Goal: Task Accomplishment & Management: Manage account settings

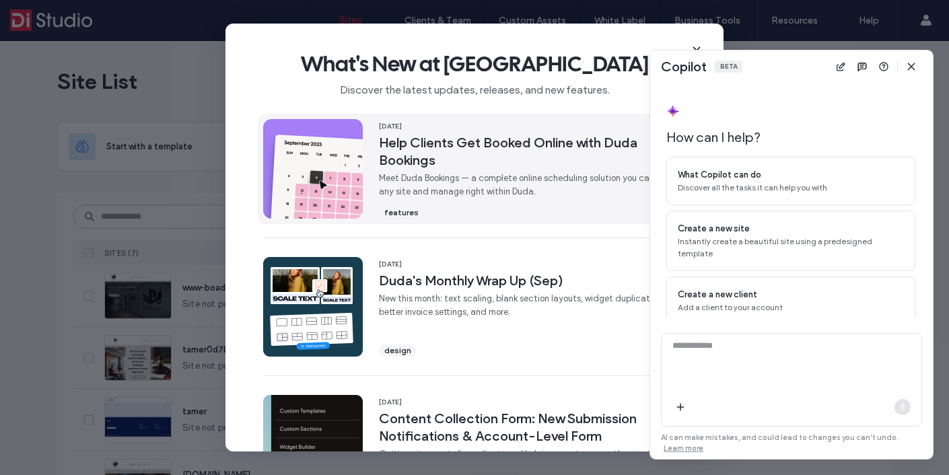
scroll to position [36, 0]
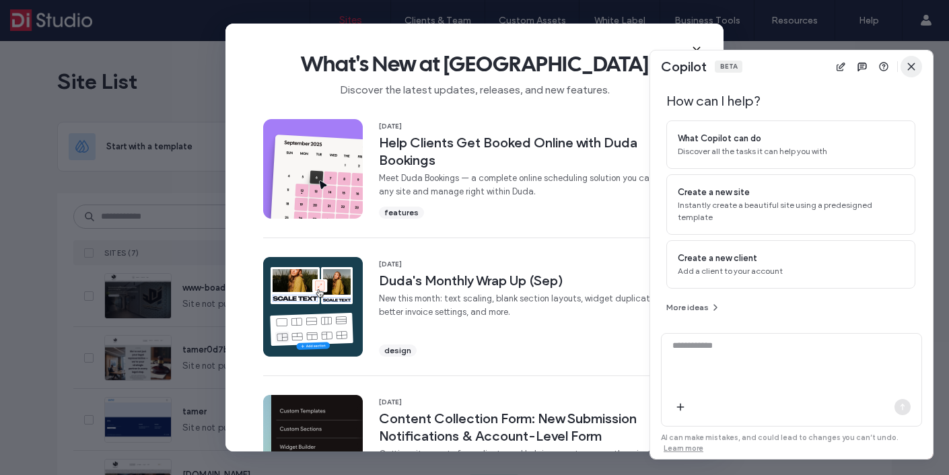
click at [906, 60] on span "button" at bounding box center [912, 67] width 22 height 22
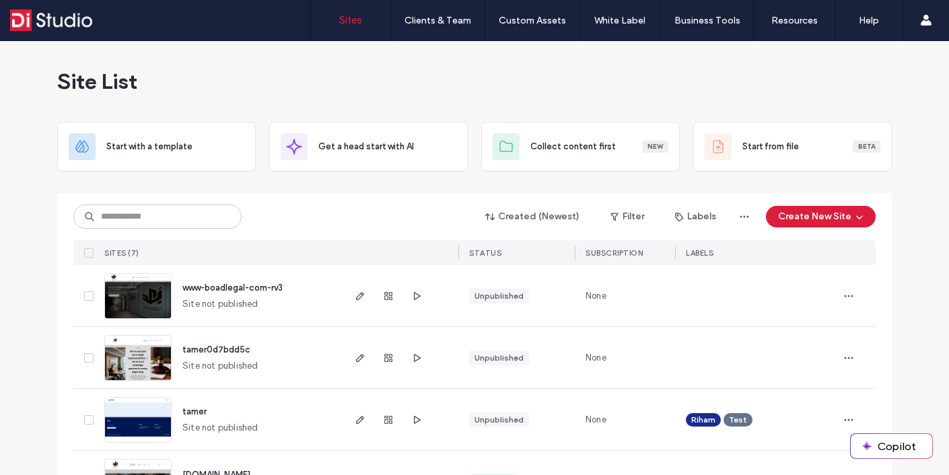
click at [361, 223] on div "Created (Newest) Filter Labels Create New Site" at bounding box center [474, 217] width 803 height 26
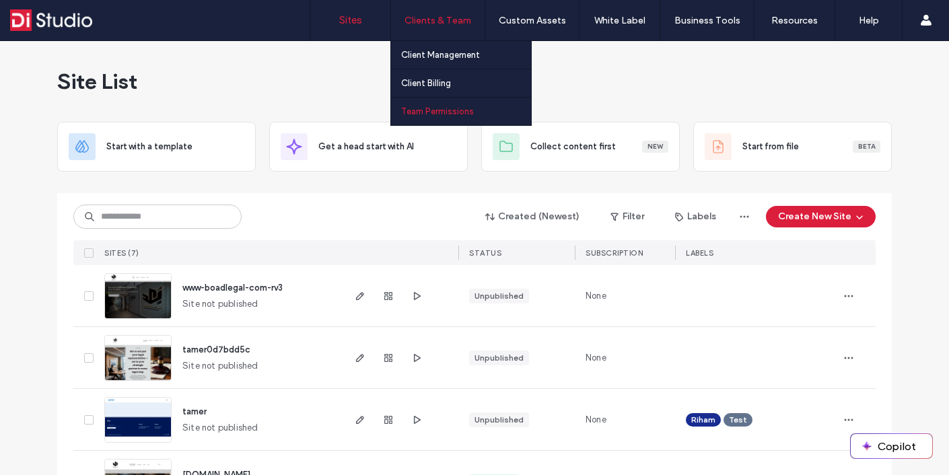
click at [435, 108] on label "Team Permissions" at bounding box center [437, 111] width 73 height 10
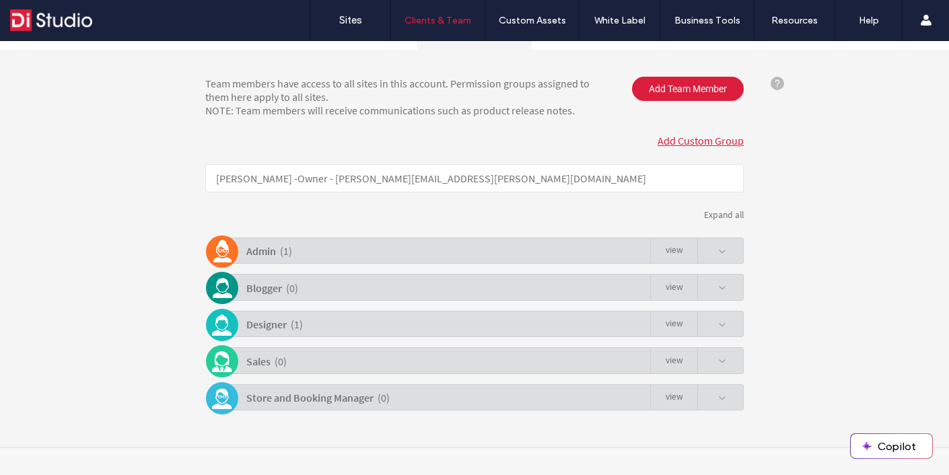
click at [359, 325] on div "Designer ( 1 ) view" at bounding box center [478, 324] width 532 height 26
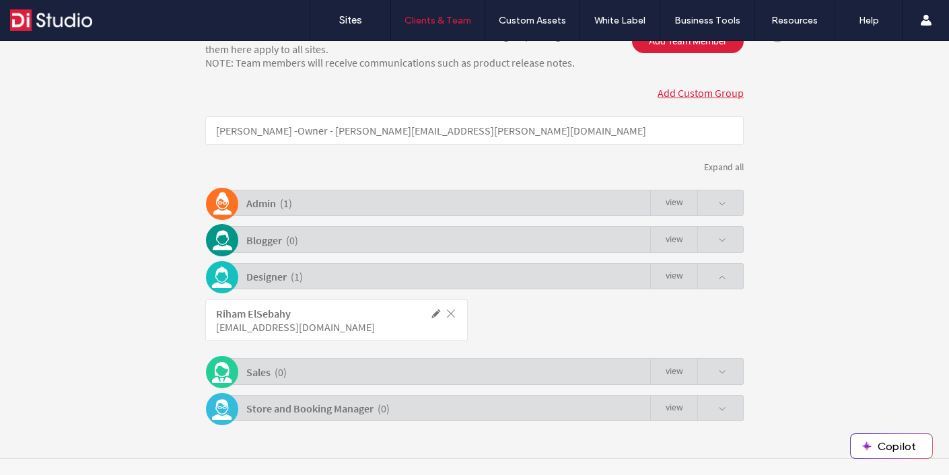
scroll to position [221, 0]
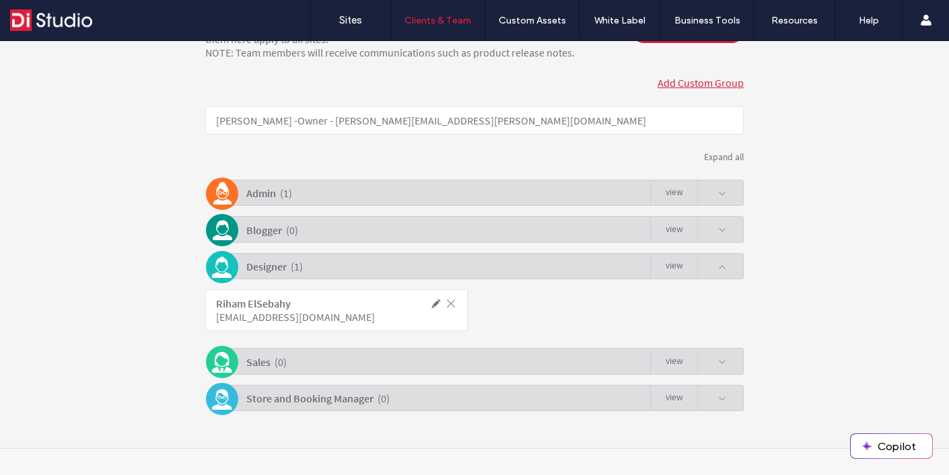
click at [446, 302] on span at bounding box center [451, 304] width 12 height 12
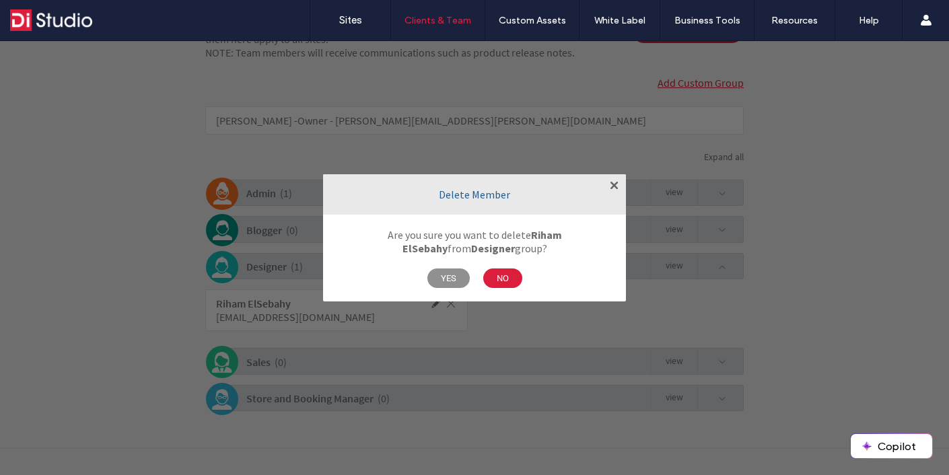
click at [446, 275] on span "YES" at bounding box center [449, 279] width 42 height 20
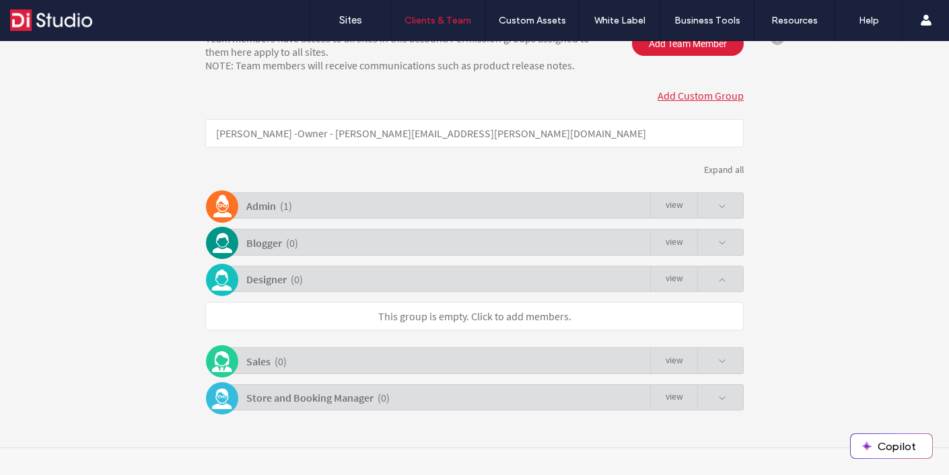
scroll to position [100, 0]
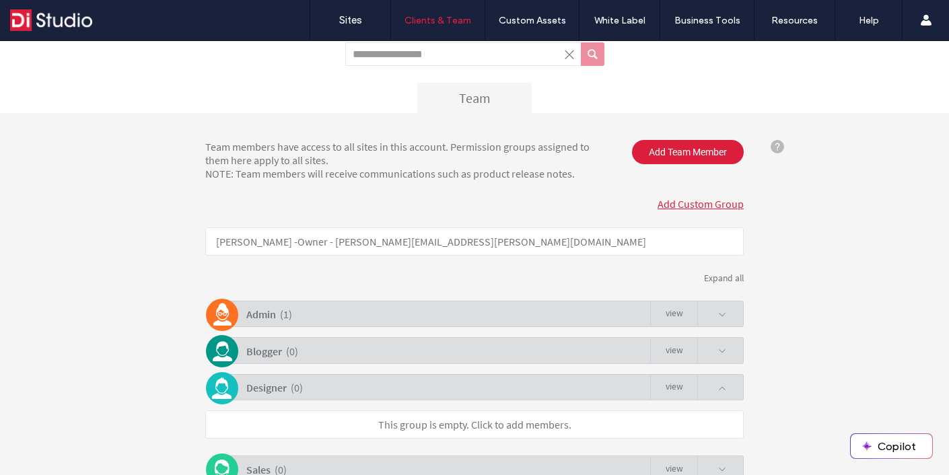
click at [691, 137] on div "Team members have access to all sites in this account. Permission groups assign…" at bounding box center [474, 334] width 949 height 443
click at [690, 147] on span "Add Team Member" at bounding box center [688, 152] width 112 height 24
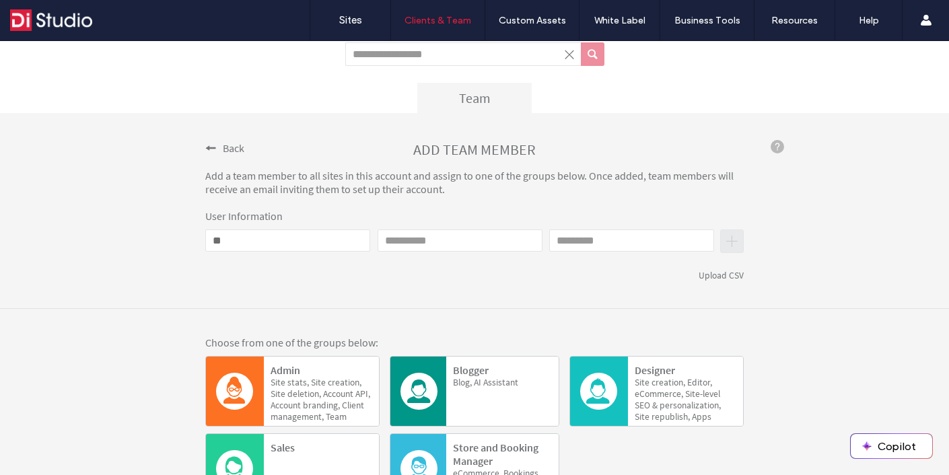
type input "*"
paste input "**********"
type input "**********"
type input "*****"
type input "********"
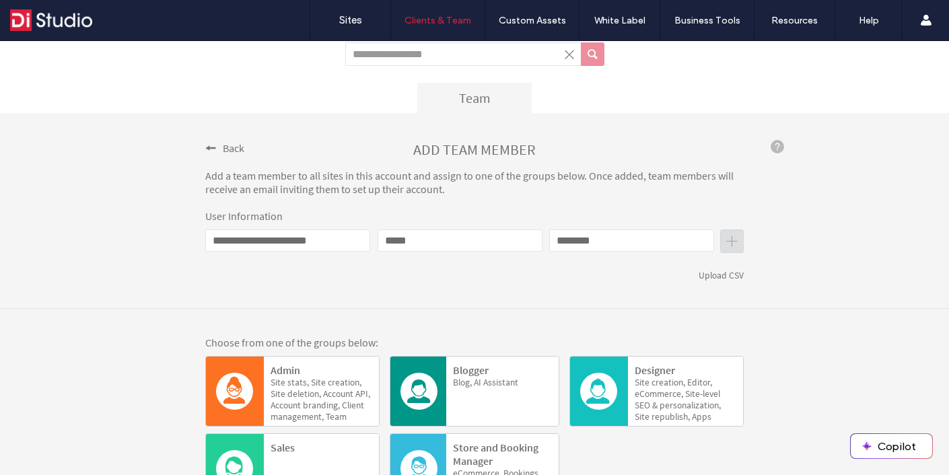
click at [776, 238] on div "**********" at bounding box center [474, 211] width 949 height 196
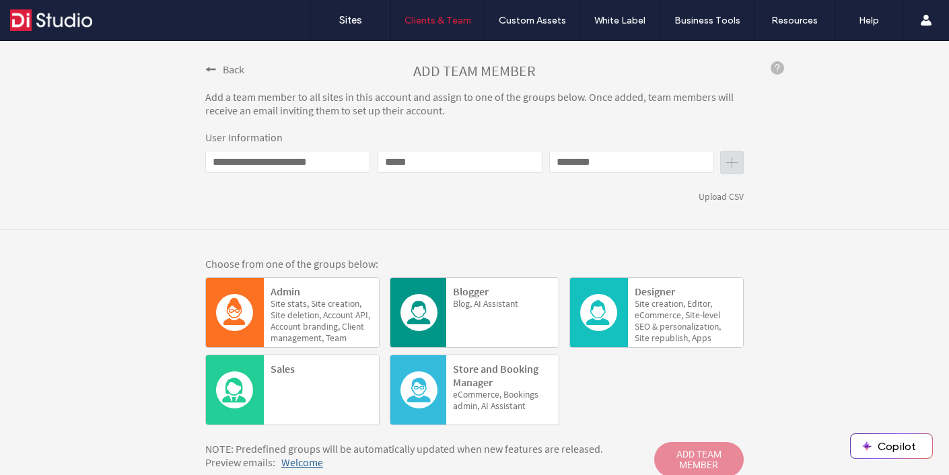
scroll to position [187, 0]
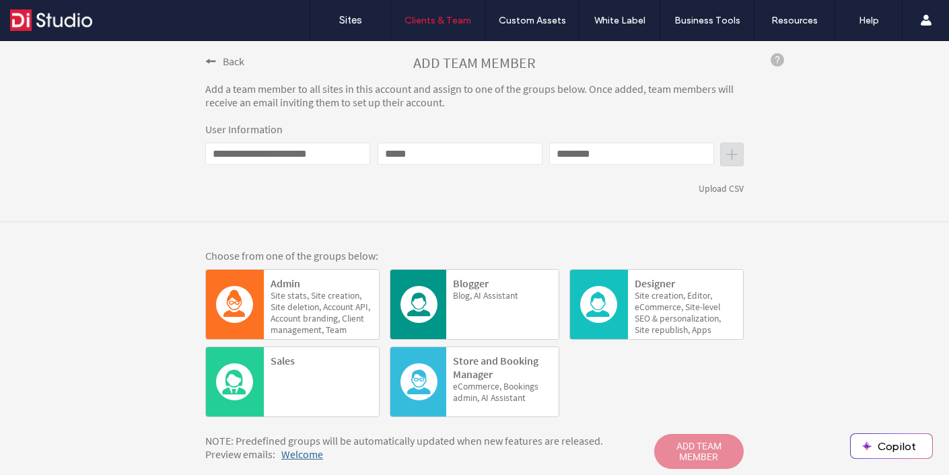
click at [673, 292] on span "creation," at bounding box center [669, 295] width 34 height 11
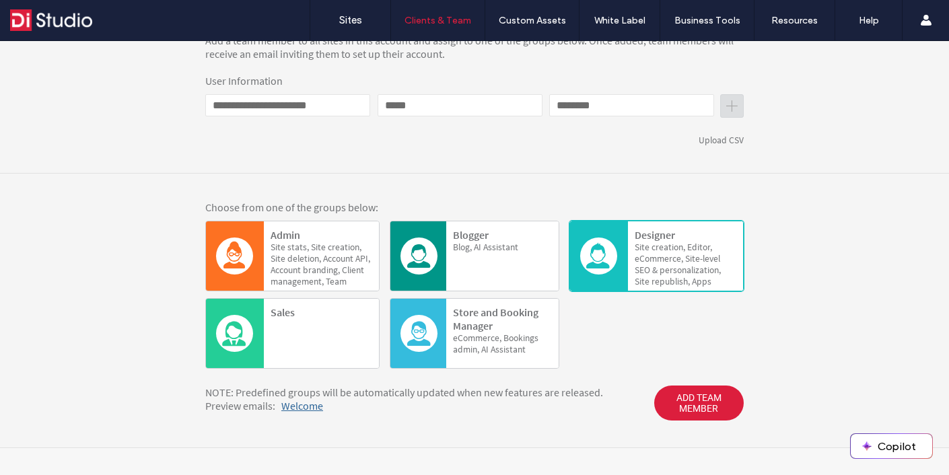
scroll to position [235, 0]
click at [683, 409] on span "ADD TEAM MEMBER" at bounding box center [699, 403] width 90 height 35
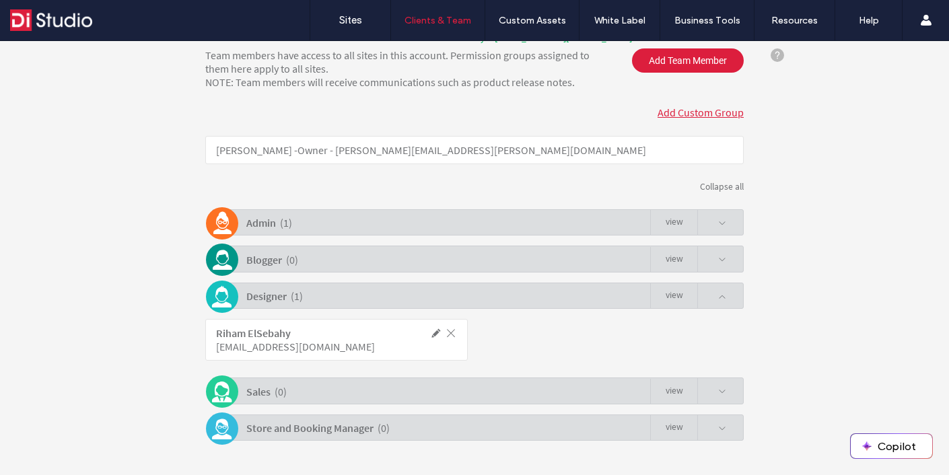
scroll to position [180, 0]
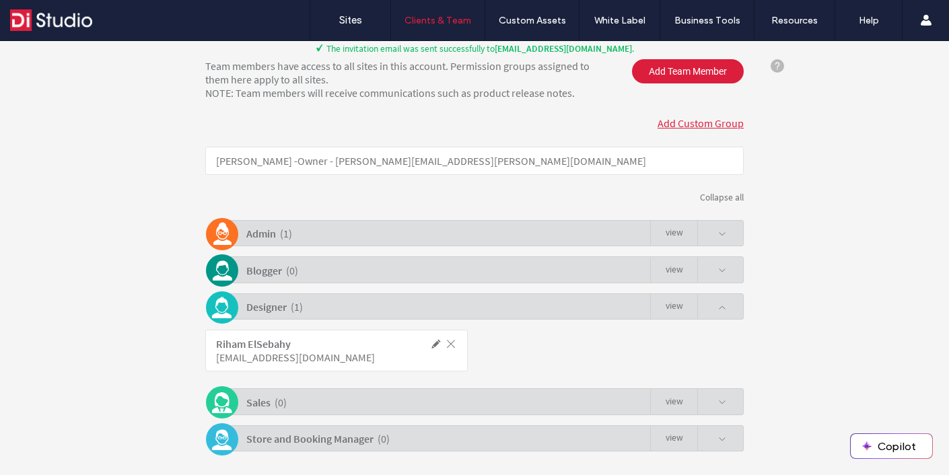
click at [256, 349] on b "Riham ElSebahy" at bounding box center [253, 343] width 75 height 13
drag, startPoint x: 308, startPoint y: 362, endPoint x: 320, endPoint y: 362, distance: 12.8
click at [308, 362] on div "[EMAIL_ADDRESS][DOMAIN_NAME]" at bounding box center [306, 357] width 181 height 13
click at [430, 345] on span at bounding box center [436, 344] width 12 height 12
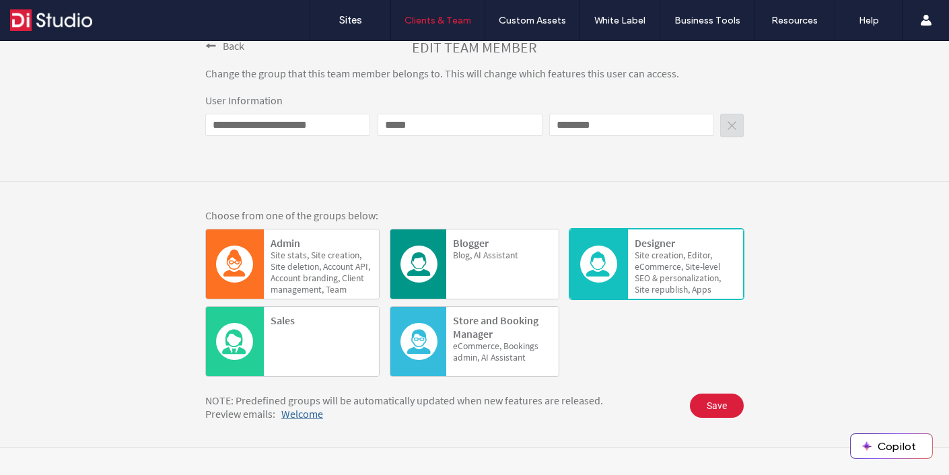
scroll to position [202, 0]
click at [310, 417] on span "Welcome" at bounding box center [302, 413] width 42 height 13
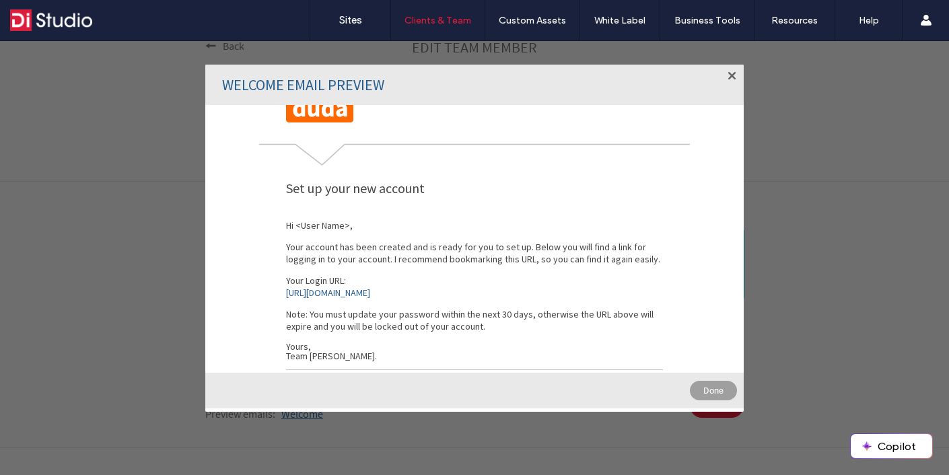
scroll to position [38, 0]
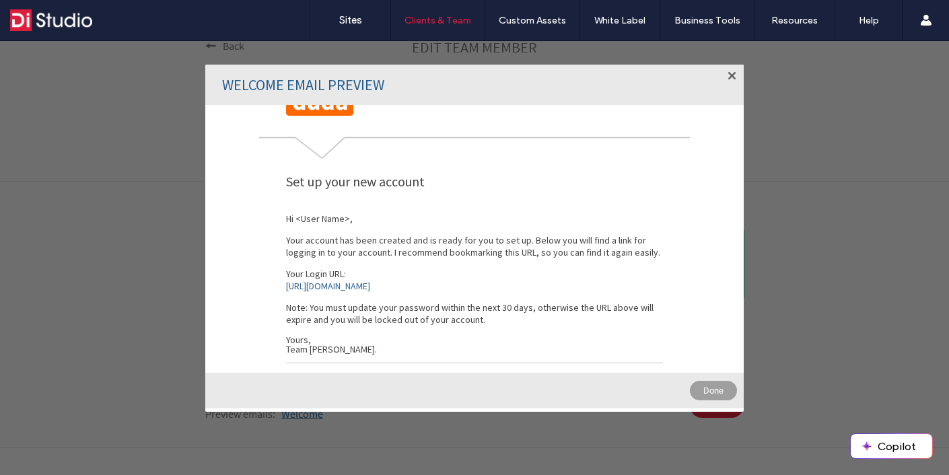
drag, startPoint x: 443, startPoint y: 284, endPoint x: 317, endPoint y: 285, distance: 125.9
click at [317, 285] on div "Welcome! Ready to create your first site with our powerful editors? Set up your…" at bounding box center [474, 239] width 539 height 268
click at [279, 284] on div "Welcome! Ready to create your first site with our powerful editors? Set up your…" at bounding box center [474, 239] width 539 height 268
drag, startPoint x: 279, startPoint y: 284, endPoint x: 388, endPoint y: 275, distance: 109.5
click at [388, 275] on div "Welcome! Ready to create your first site with our powerful editors? Set up your…" at bounding box center [474, 239] width 539 height 268
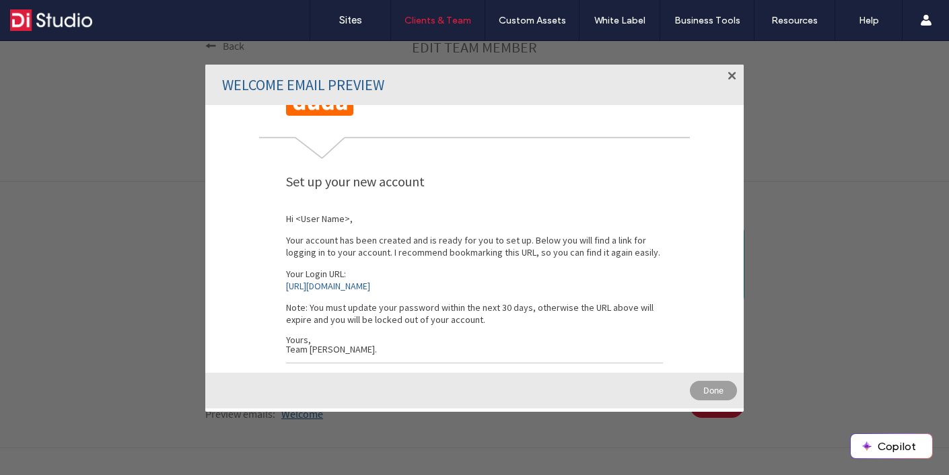
drag, startPoint x: 452, startPoint y: 283, endPoint x: 349, endPoint y: 281, distance: 103.0
click at [351, 281] on div "Welcome! Ready to create your first site with our powerful editors? Set up your…" at bounding box center [474, 239] width 539 height 268
drag, startPoint x: 434, startPoint y: 285, endPoint x: 368, endPoint y: 288, distance: 66.0
click at [369, 289] on div "Welcome! Ready to create your first site with our powerful editors? Set up your…" at bounding box center [474, 239] width 539 height 268
drag, startPoint x: 365, startPoint y: 285, endPoint x: 417, endPoint y: 284, distance: 51.9
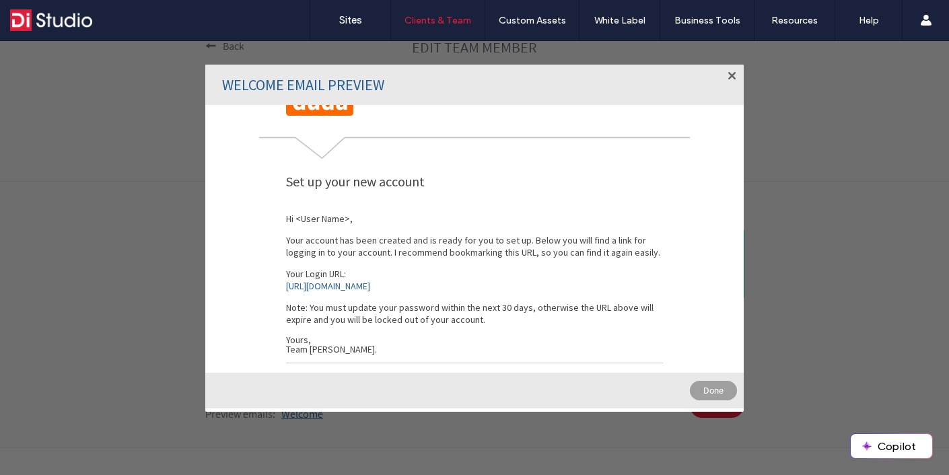
click at [417, 284] on div "Welcome! Ready to create your first site with our powerful editors? Set up your…" at bounding box center [474, 239] width 539 height 268
drag, startPoint x: 446, startPoint y: 285, endPoint x: 435, endPoint y: 285, distance: 11.4
click at [435, 285] on div "Welcome! Ready to create your first site with our powerful editors? Set up your…" at bounding box center [474, 239] width 539 height 268
drag, startPoint x: 279, startPoint y: 271, endPoint x: 371, endPoint y: 277, distance: 91.7
click at [374, 279] on div "Welcome! Ready to create your first site with our powerful editors? Set up your…" at bounding box center [474, 239] width 539 height 268
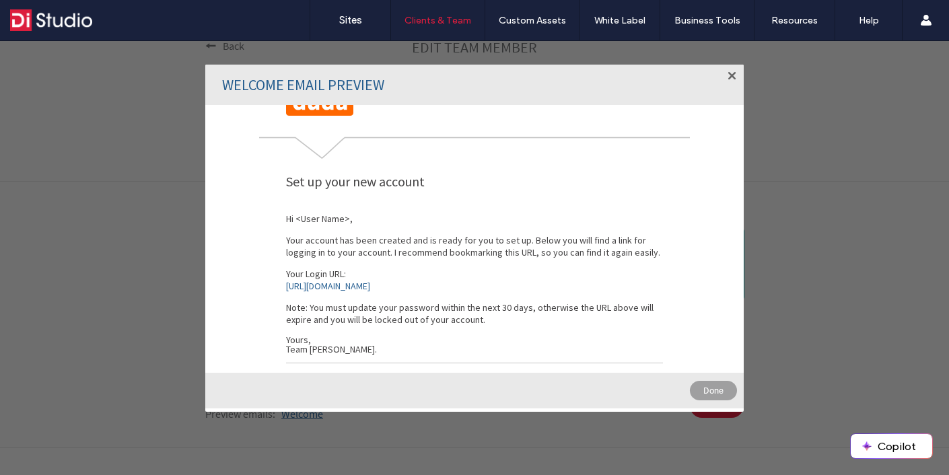
drag, startPoint x: 283, startPoint y: 290, endPoint x: 310, endPoint y: 273, distance: 32.3
click at [310, 273] on div "Welcome! Ready to create your first site with our powerful editors? Set up your…" at bounding box center [474, 239] width 539 height 268
drag, startPoint x: 304, startPoint y: 286, endPoint x: 508, endPoint y: 55, distance: 308.6
click at [823, 202] on div "Welcome Email Preview Welcome! Ready to create your first site with our powerfu…" at bounding box center [474, 258] width 949 height 434
